Goal: Task Accomplishment & Management: Manage account settings

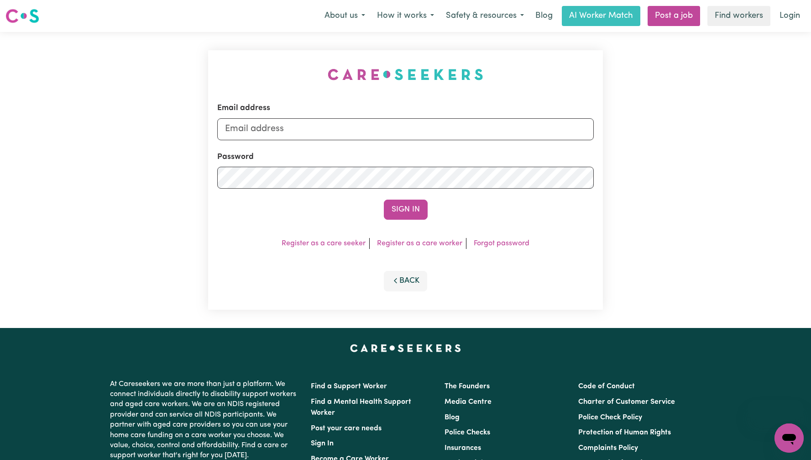
click at [376, 141] on form "Email address Password Sign In" at bounding box center [405, 160] width 376 height 117
click at [380, 141] on form "Email address Password Sign In" at bounding box center [405, 160] width 376 height 117
click at [383, 140] on form "Email address Password Sign In" at bounding box center [405, 160] width 376 height 117
click at [386, 138] on input "Email address" at bounding box center [405, 129] width 376 height 22
type input "[EMAIL_ADDRESS][DOMAIN_NAME]"
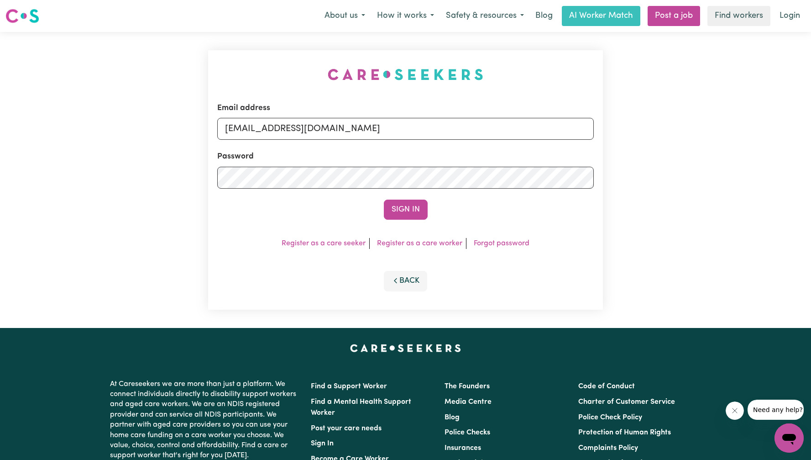
click at [403, 215] on button "Sign In" at bounding box center [406, 209] width 44 height 20
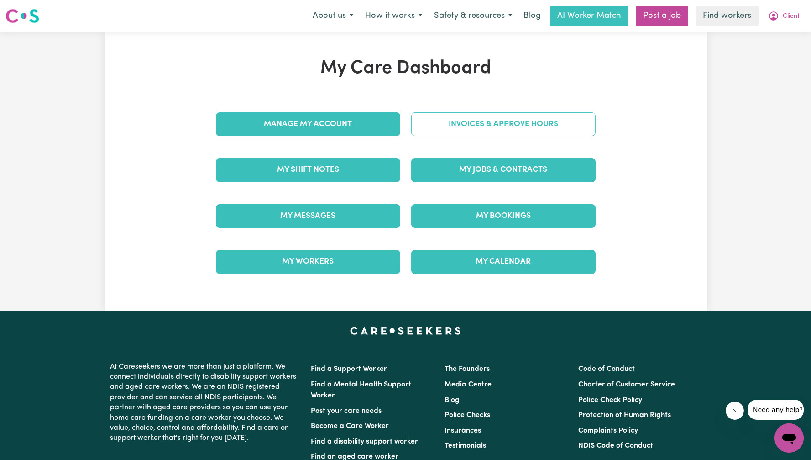
click at [522, 128] on link "Invoices & Approve Hours" at bounding box center [503, 124] width 184 height 24
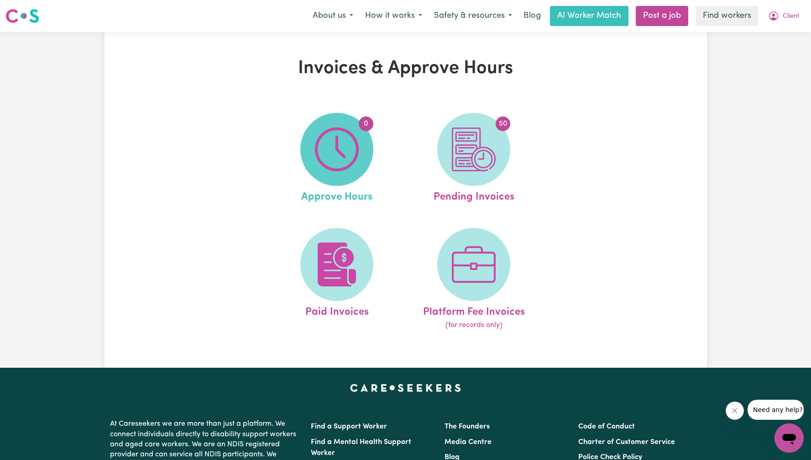
click at [329, 142] on img at bounding box center [337, 149] width 44 height 44
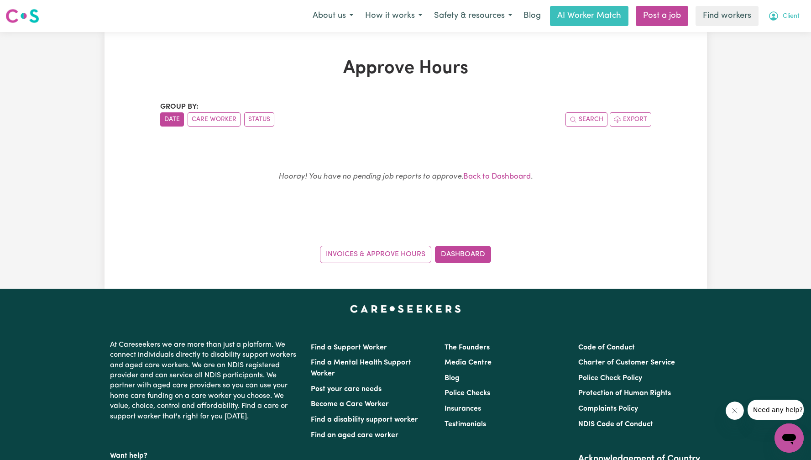
click at [797, 11] on span "Client" at bounding box center [791, 16] width 17 height 10
click at [765, 54] on link "Logout" at bounding box center [769, 52] width 72 height 17
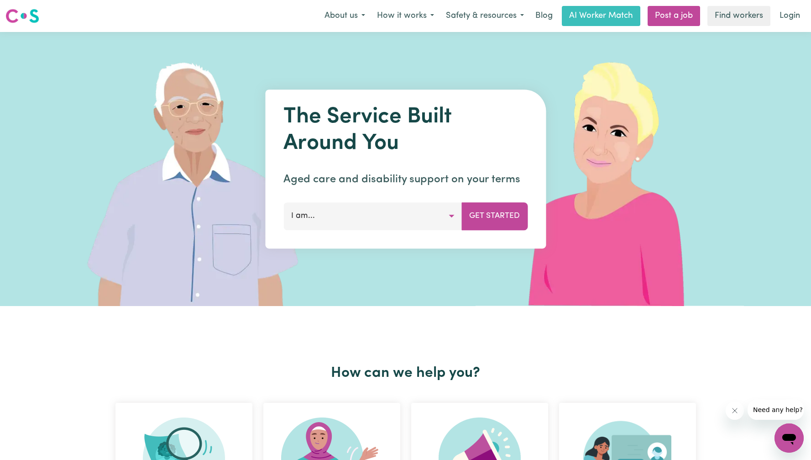
click at [786, 26] on nav "Menu About us How it works Safety & resources Blog AI Worker Match Post a job F…" at bounding box center [405, 16] width 811 height 32
click at [802, 18] on link "Login" at bounding box center [789, 16] width 31 height 20
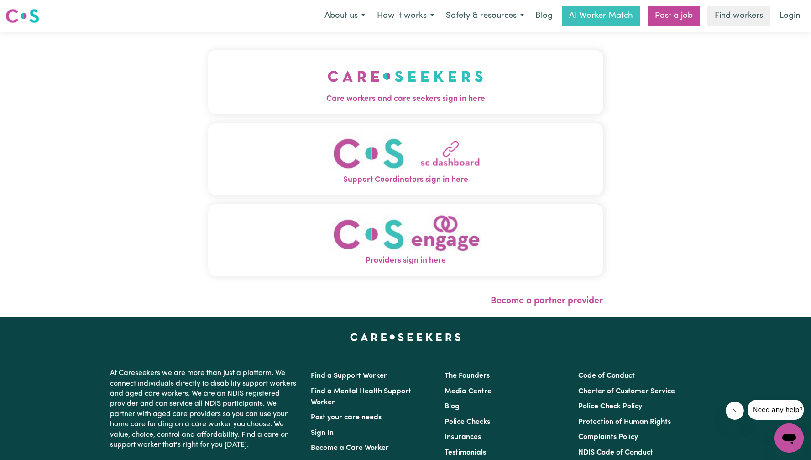
click at [284, 75] on button "Care workers and care seekers sign in here" at bounding box center [405, 82] width 395 height 64
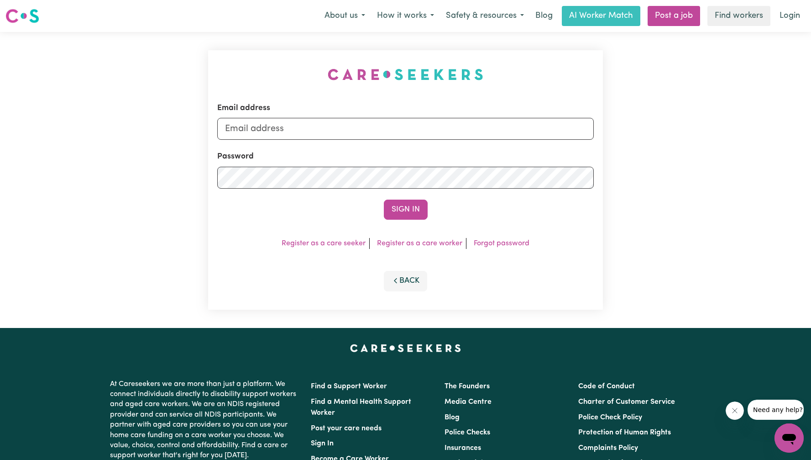
click at [407, 149] on form "Email address Password Sign In" at bounding box center [405, 160] width 376 height 117
click at [419, 132] on input "Email address" at bounding box center [405, 129] width 376 height 22
type input "[EMAIL_ADDRESS][DOMAIN_NAME]"
click at [393, 214] on button "Sign In" at bounding box center [406, 209] width 44 height 20
